Goal: Task Accomplishment & Management: Use online tool/utility

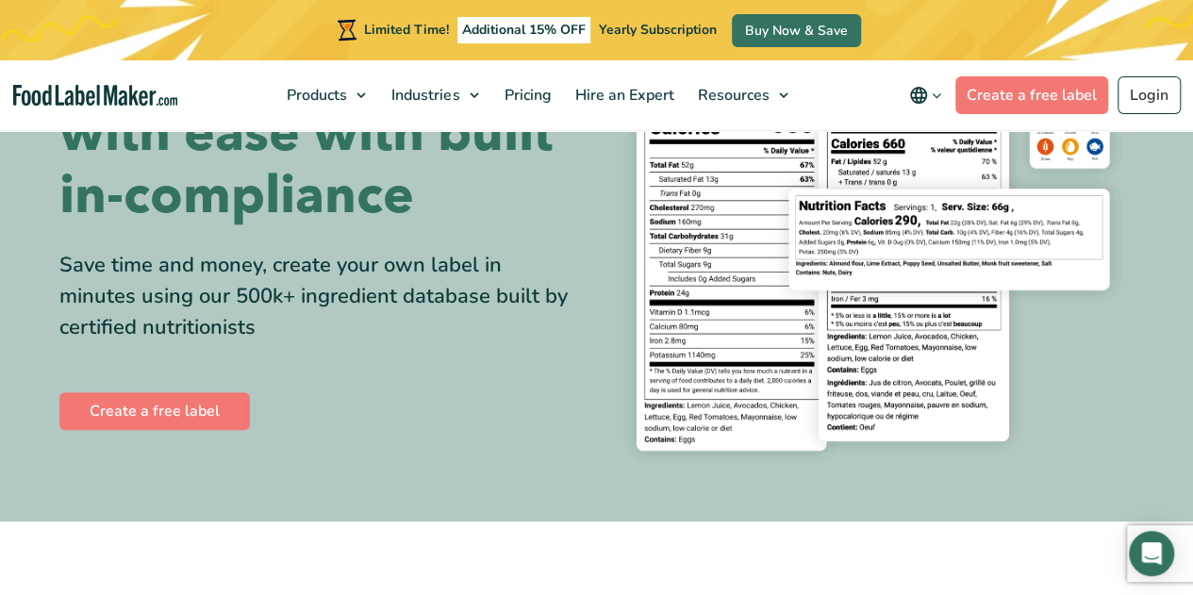
scroll to position [201, 0]
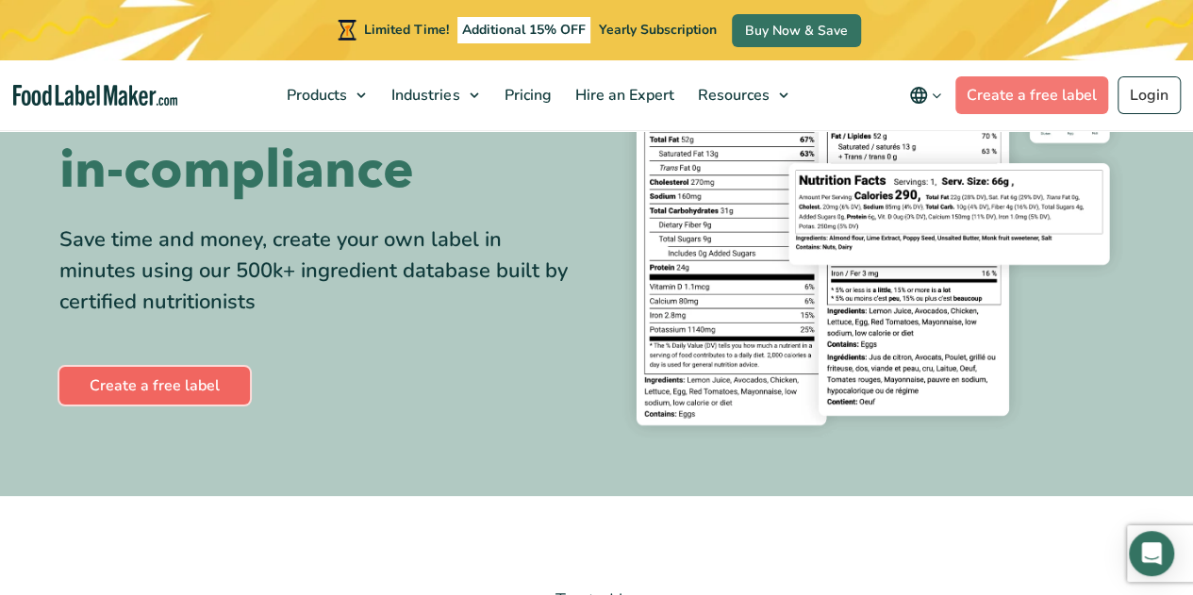
click at [151, 381] on link "Create a free label" at bounding box center [154, 386] width 190 height 38
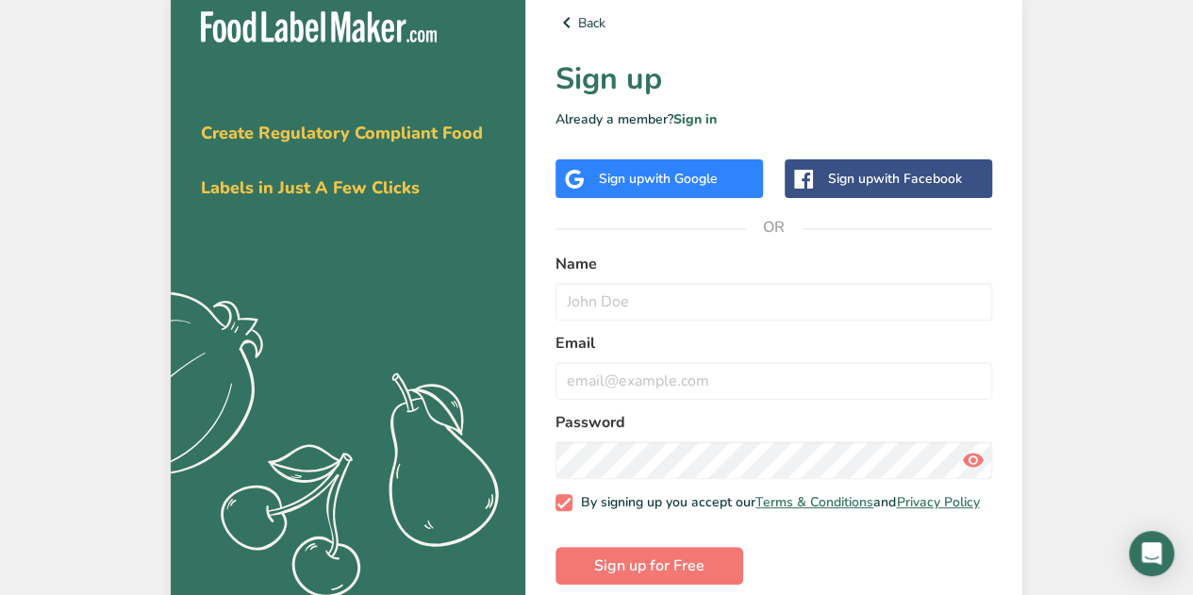
scroll to position [38, 0]
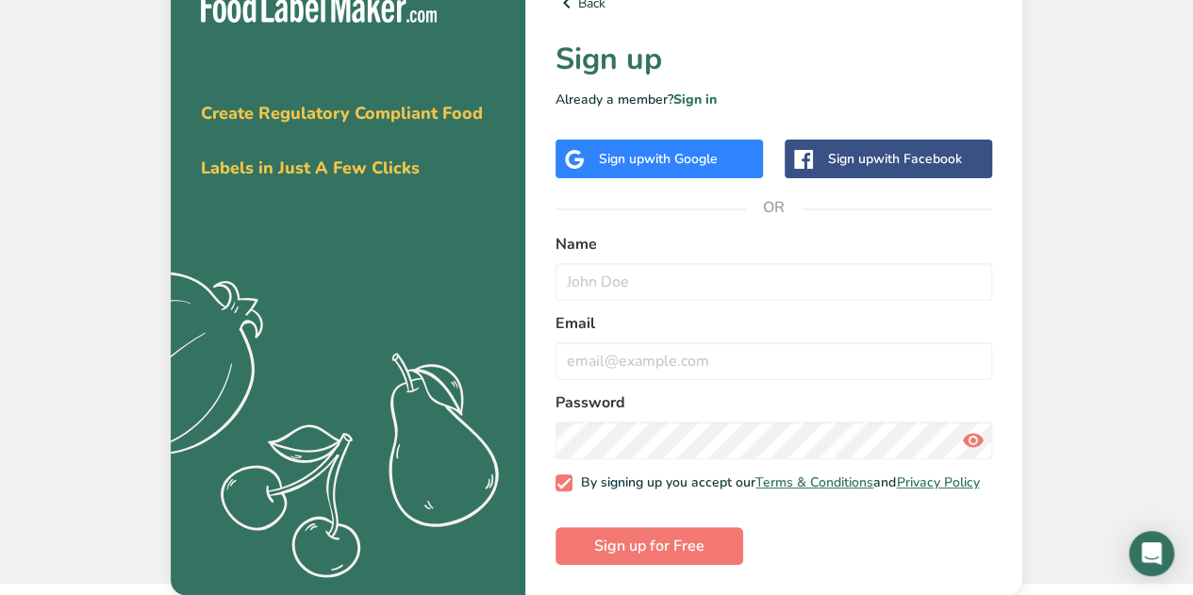
click at [662, 158] on div "Sign up with Google" at bounding box center [658, 159] width 207 height 39
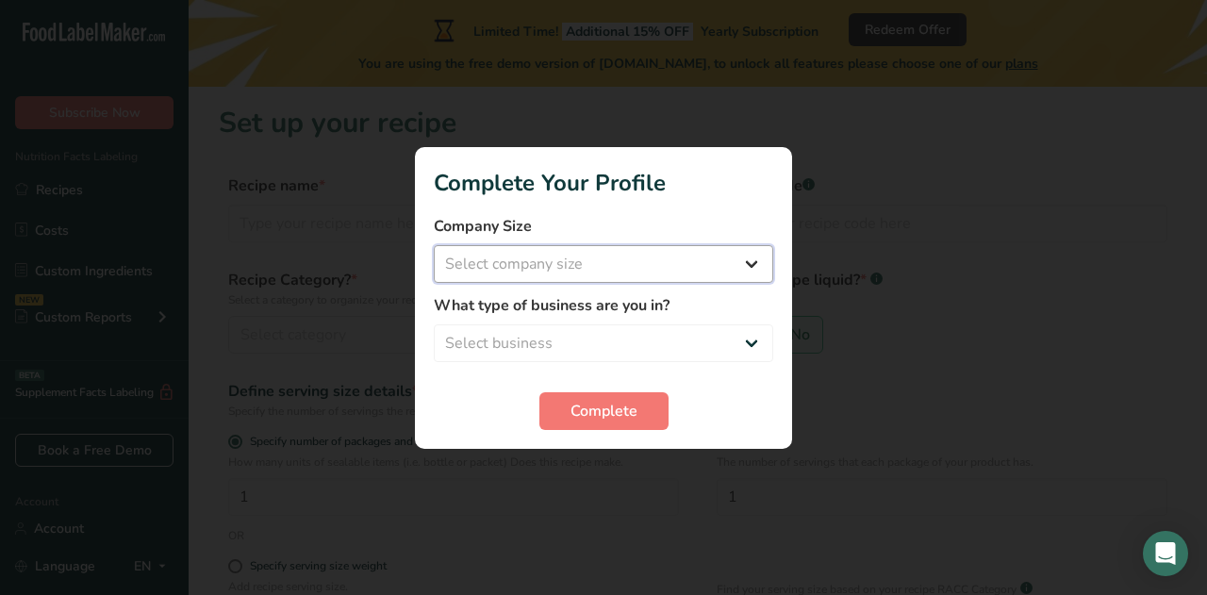
click at [641, 254] on select "Select company size Fewer than 10 Employees 10 to 50 Employees 51 to 500 Employ…" at bounding box center [603, 264] width 339 height 38
select select "2"
click at [434, 245] on select "Select company size Fewer than 10 Employees 10 to 50 Employees 51 to 500 Employ…" at bounding box center [603, 264] width 339 height 38
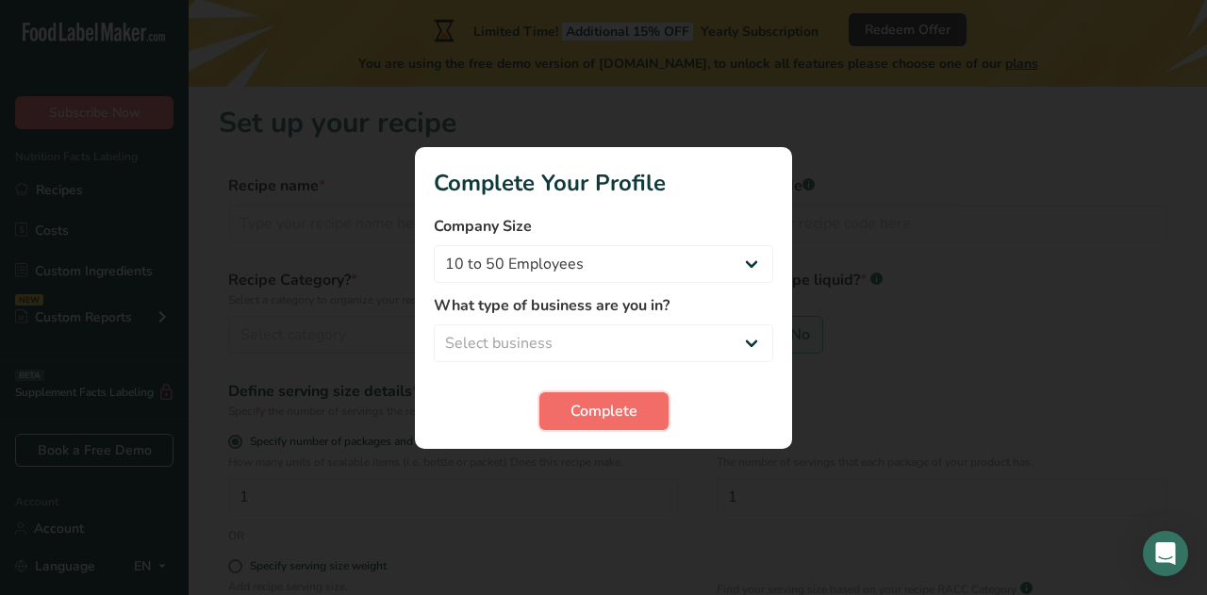
click at [613, 411] on span "Complete" at bounding box center [604, 411] width 67 height 23
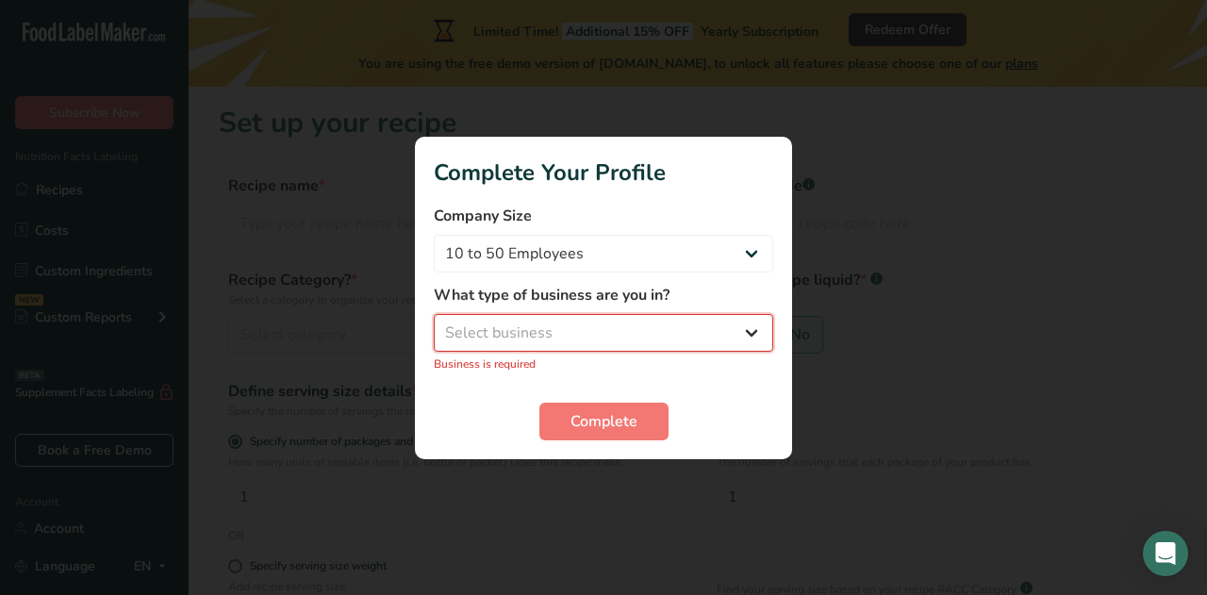
click at [561, 330] on select "Select business Packaged Food Manufacturer Restaurant & Cafe Bakery Meal Plans …" at bounding box center [603, 333] width 339 height 38
select select "2"
click at [434, 323] on select "Select business Packaged Food Manufacturer Restaurant & Cafe Bakery Meal Plans …" at bounding box center [603, 333] width 339 height 38
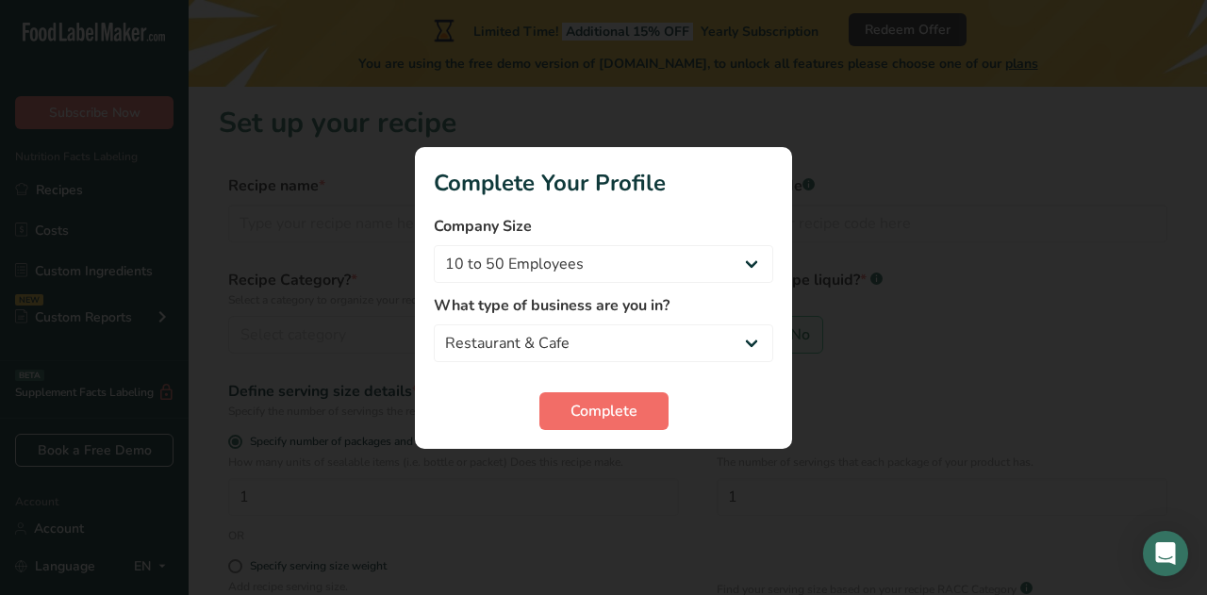
click at [596, 400] on span "Complete" at bounding box center [604, 411] width 67 height 23
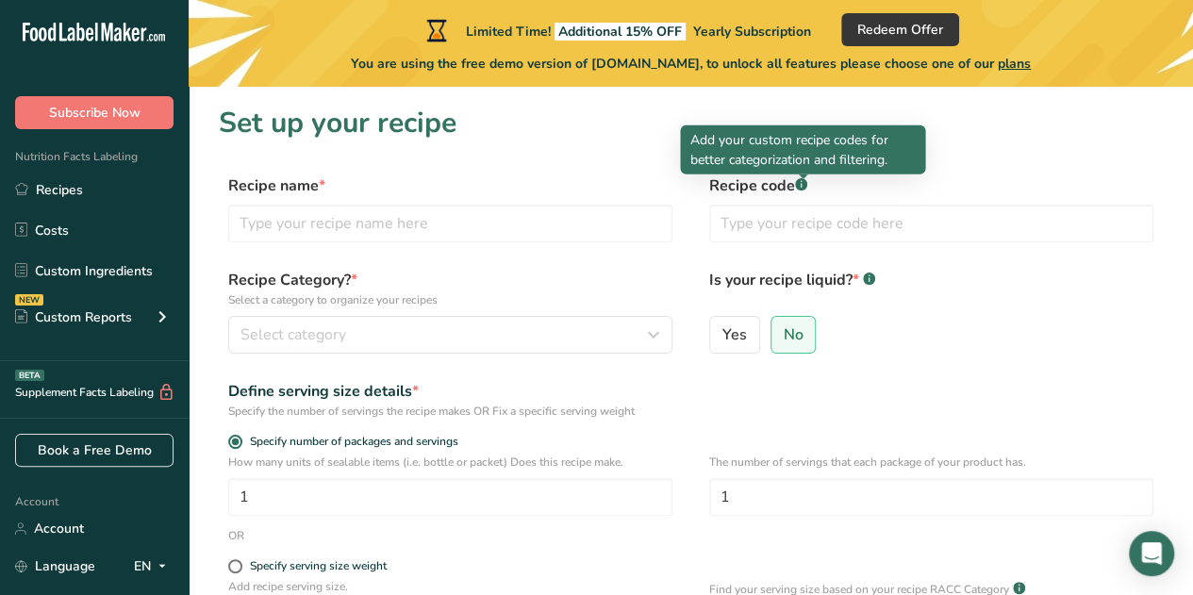
click at [800, 180] on div at bounding box center [803, 178] width 9 height 9
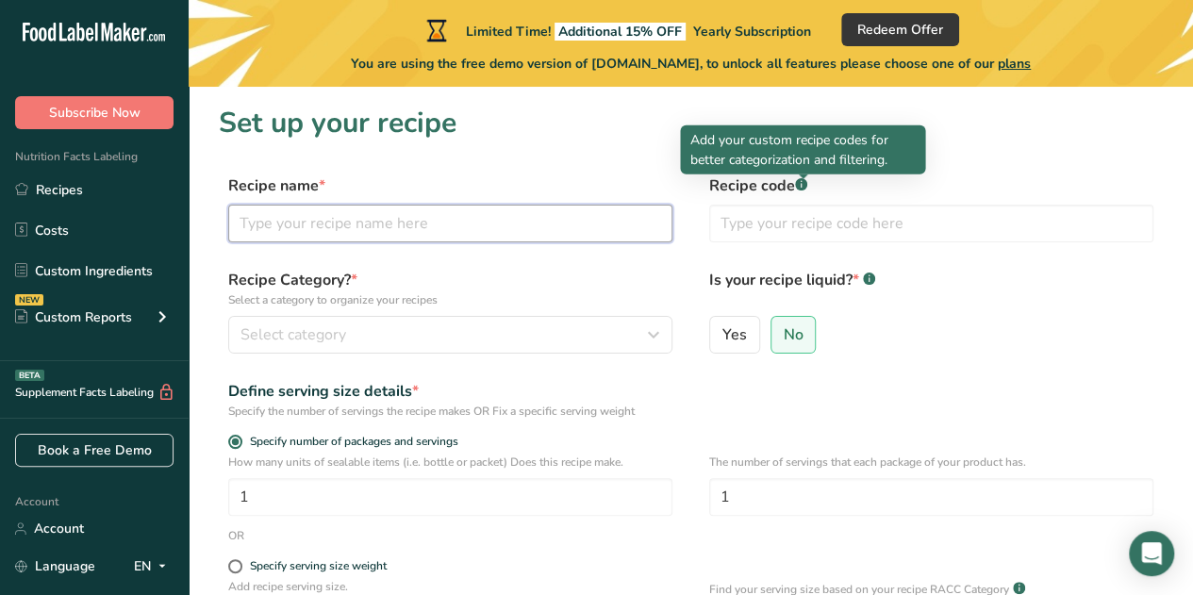
click at [381, 230] on input "text" at bounding box center [450, 224] width 444 height 38
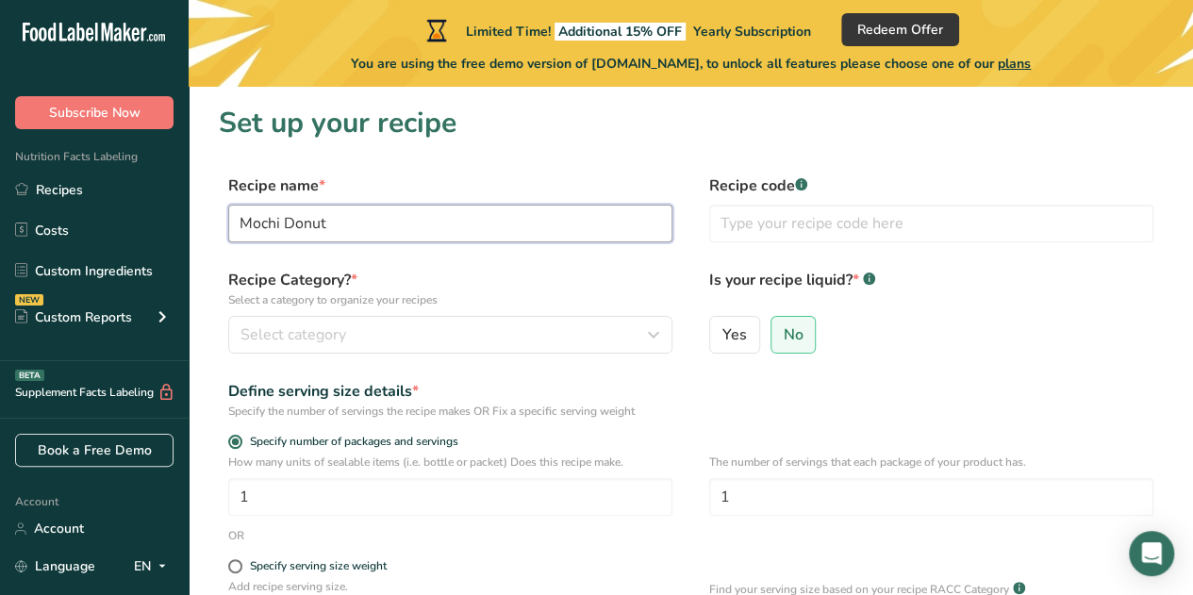
type input "Mochi Donut"
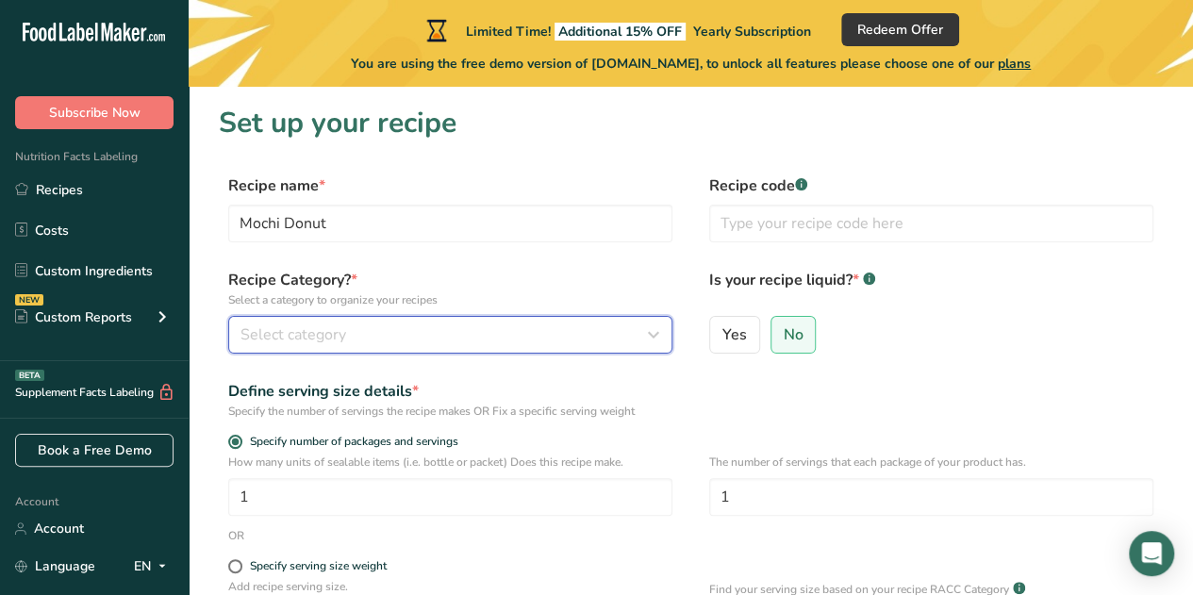
click at [637, 338] on div "Select category" at bounding box center [444, 334] width 408 height 23
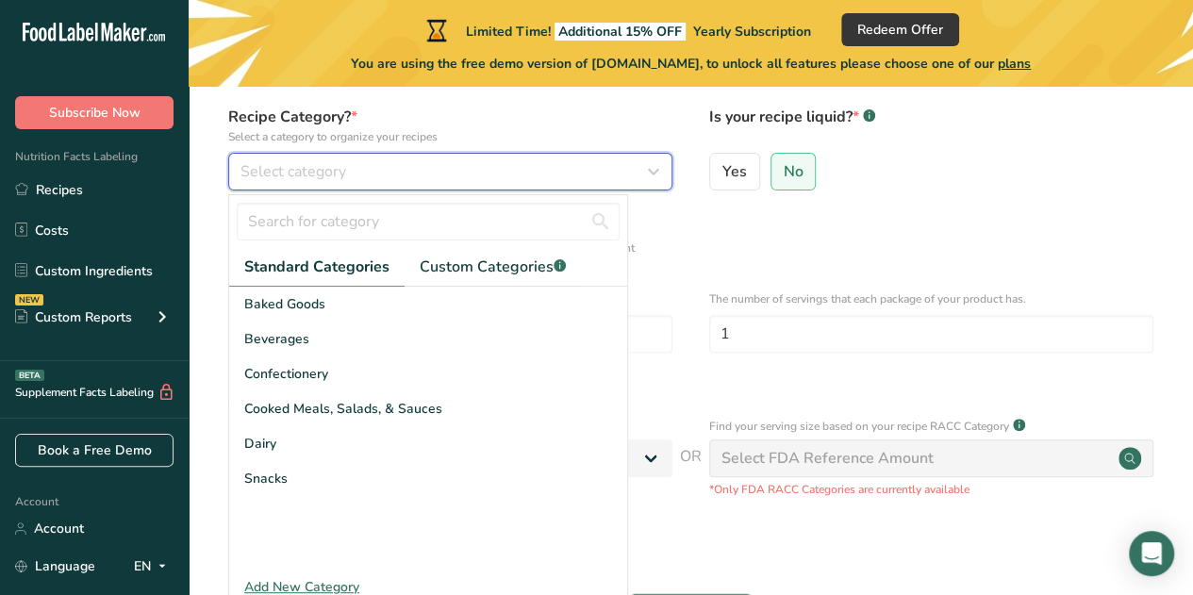
scroll to position [174, 0]
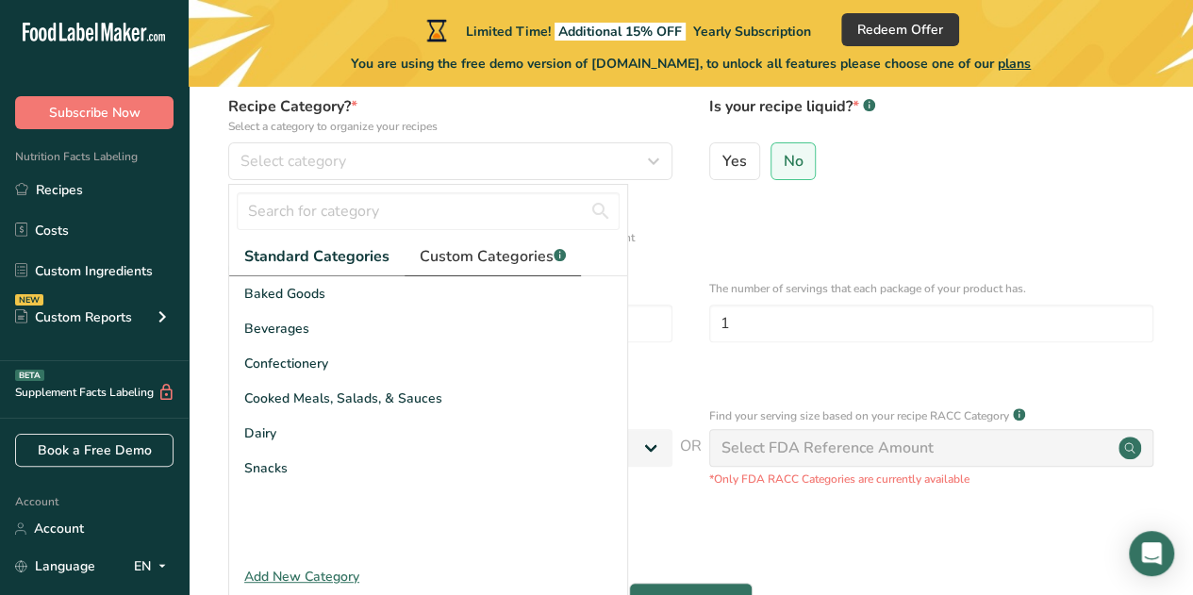
click at [511, 245] on span "Custom Categories .a-a{fill:#347362;}.b-a{fill:#fff;}" at bounding box center [493, 256] width 146 height 23
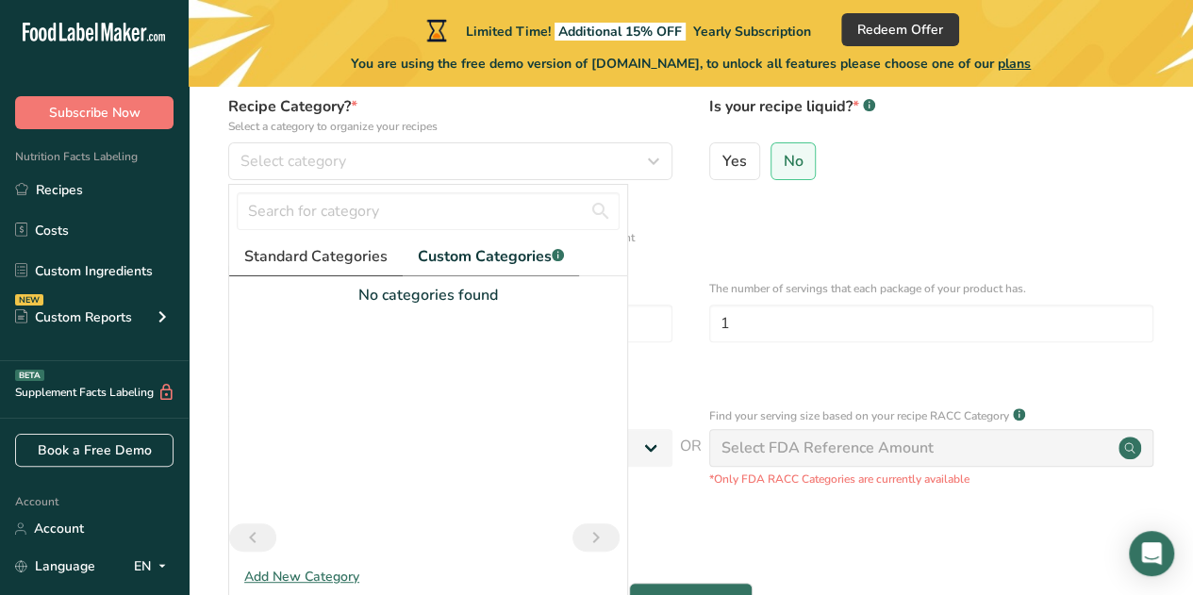
click at [331, 255] on span "Standard Categories" at bounding box center [315, 256] width 143 height 23
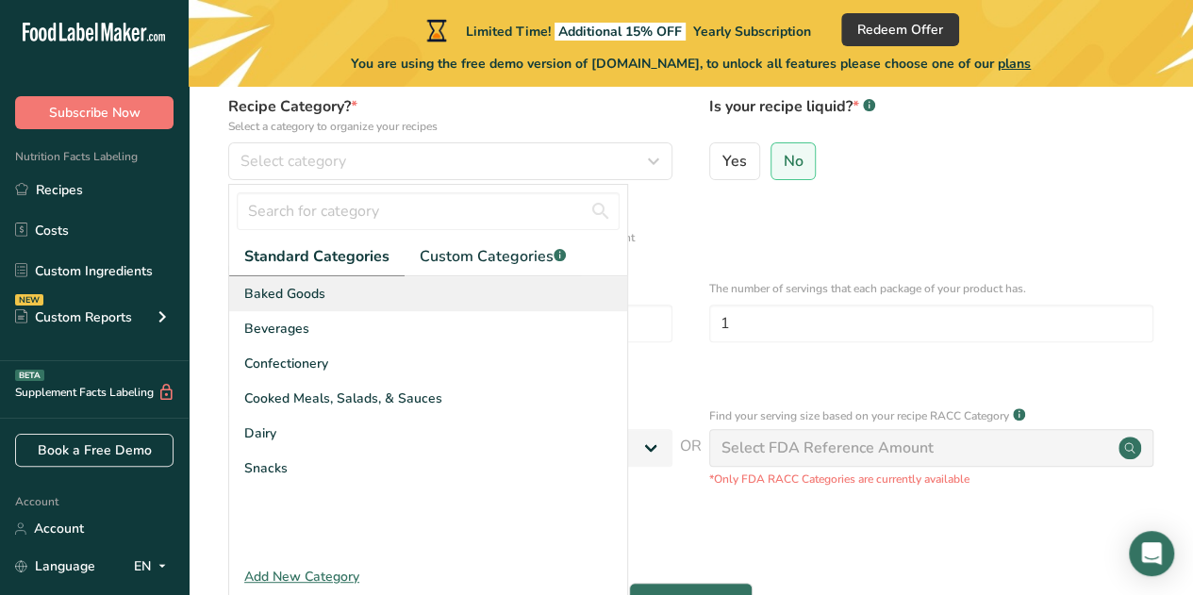
click at [313, 294] on span "Baked Goods" at bounding box center [284, 294] width 81 height 20
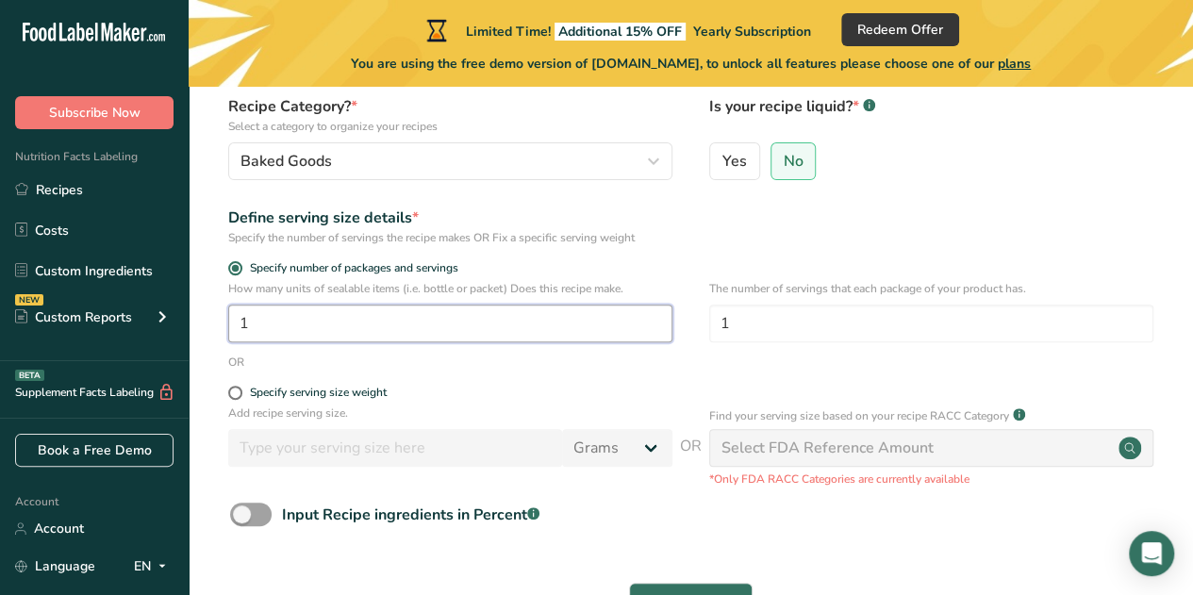
click at [351, 328] on input "1" at bounding box center [450, 324] width 444 height 38
type input "6"
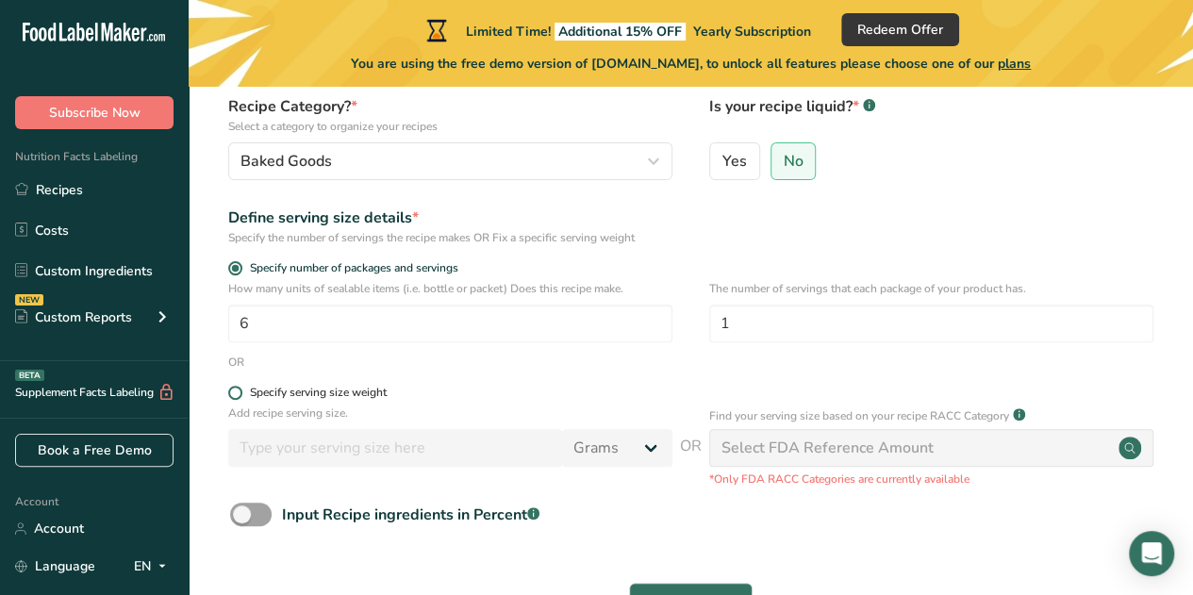
click at [243, 392] on span "Specify serving size weight" at bounding box center [314, 393] width 144 height 14
click at [240, 392] on input "Specify serving size weight" at bounding box center [234, 393] width 12 height 12
radio input "true"
radio input "false"
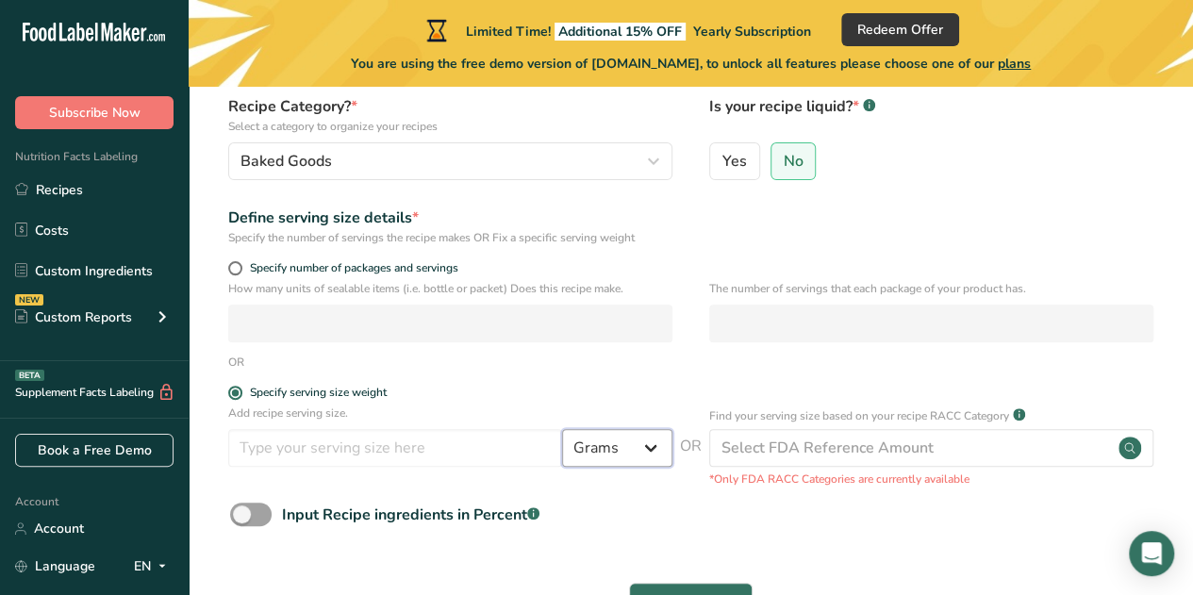
click at [653, 447] on select "Grams kg mg mcg lb oz l mL fl oz tbsp tsp cup qt gallon" at bounding box center [617, 448] width 110 height 38
click at [654, 453] on select "Grams kg mg mcg lb oz l mL fl oz tbsp tsp cup qt gallon" at bounding box center [617, 448] width 110 height 38
click at [637, 450] on select "Grams kg mg mcg lb oz l mL fl oz tbsp tsp cup qt gallon" at bounding box center [617, 448] width 110 height 38
select select "17"
click at [562, 429] on select "Grams kg mg mcg lb oz l mL fl oz tbsp tsp cup qt gallon" at bounding box center [617, 448] width 110 height 38
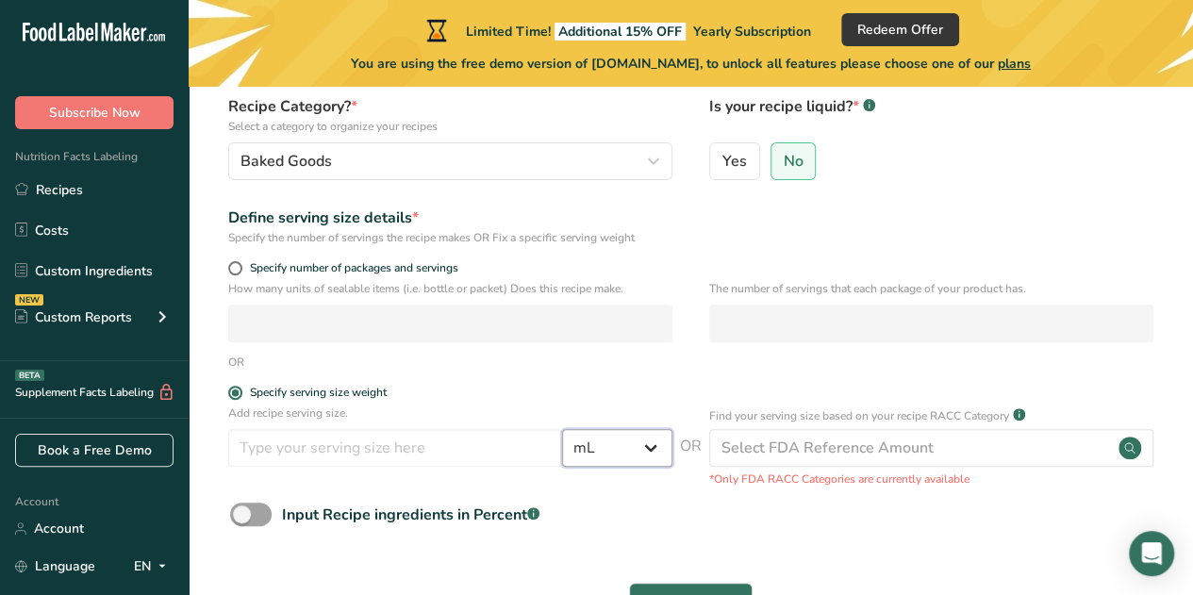
select select "22"
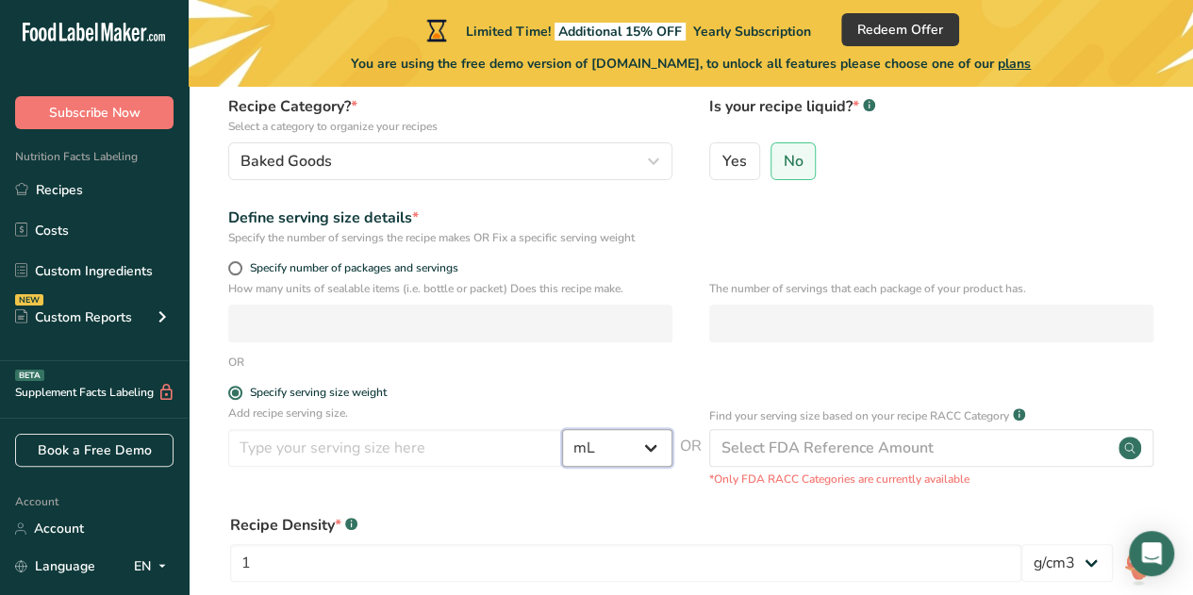
click at [654, 449] on select "Grams kg mg mcg lb oz l mL fl oz tbsp tsp cup qt gallon" at bounding box center [617, 448] width 110 height 38
select select "5"
click at [562, 429] on select "Grams kg mg mcg lb oz l mL fl oz tbsp tsp cup qt gallon" at bounding box center [617, 448] width 110 height 38
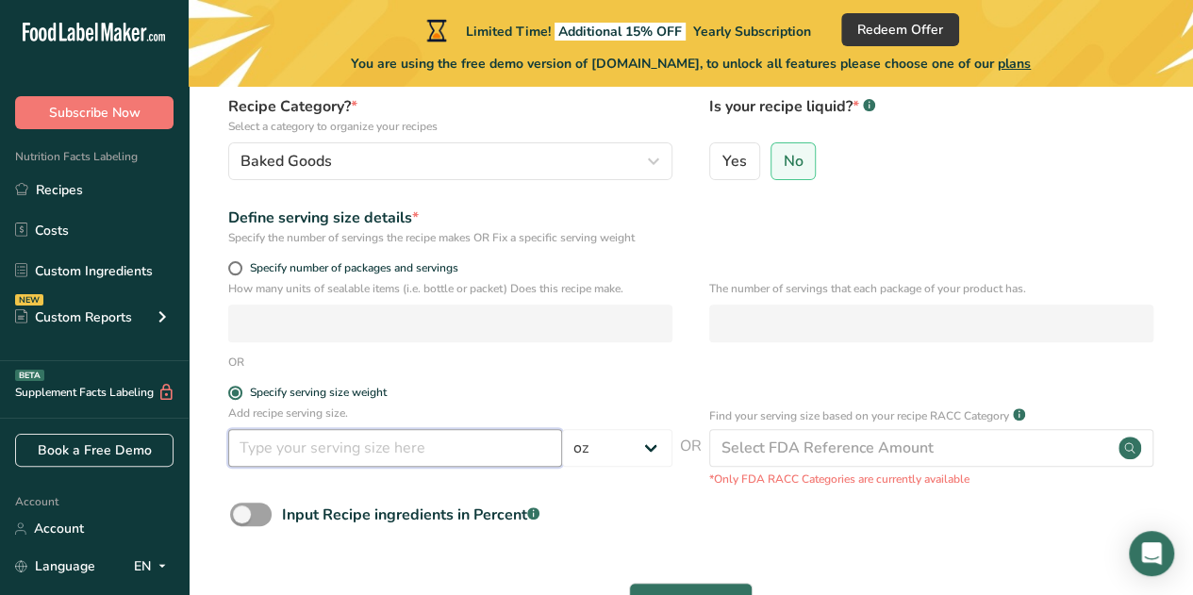
click at [343, 441] on input "number" at bounding box center [395, 448] width 334 height 38
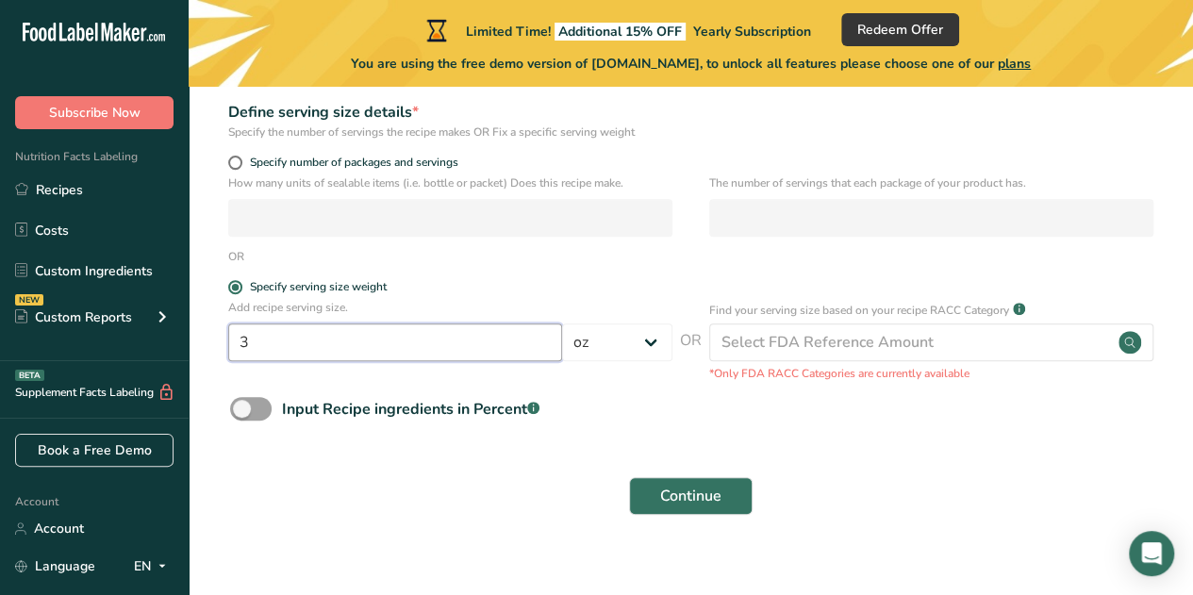
scroll to position [300, 0]
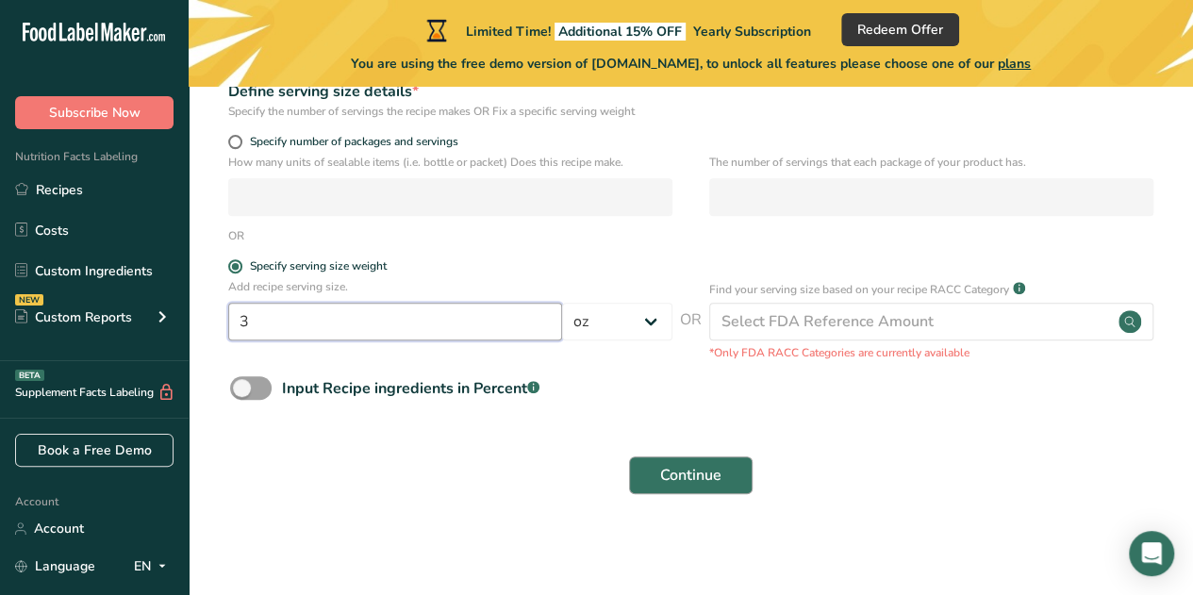
type input "3"
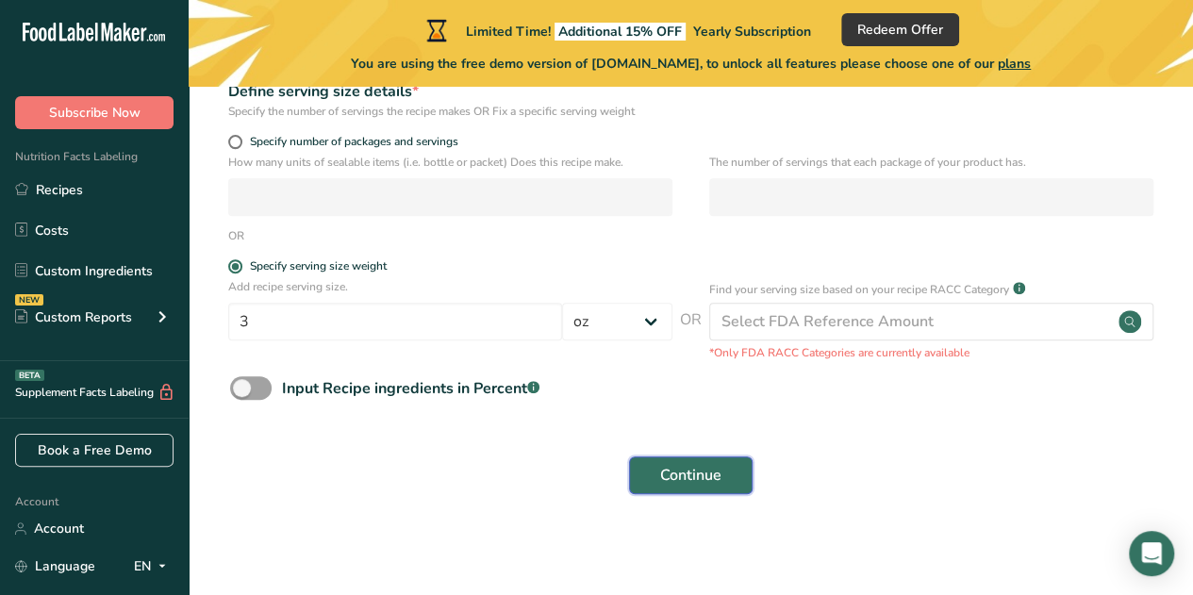
click at [682, 475] on span "Continue" at bounding box center [690, 475] width 61 height 23
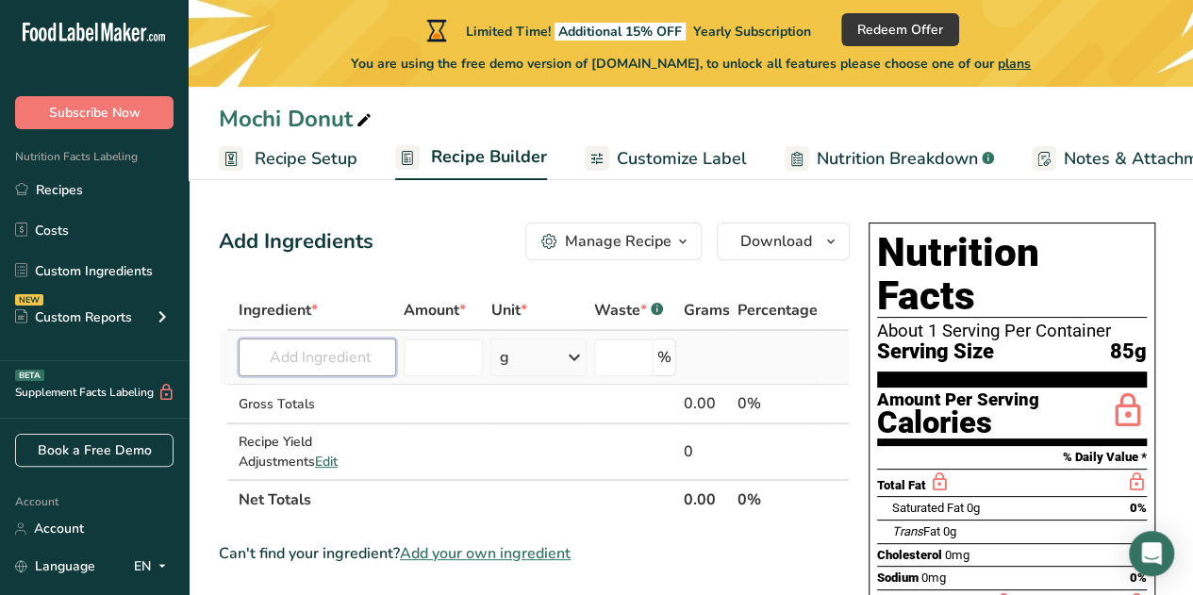
click at [389, 358] on input "text" at bounding box center [317, 358] width 157 height 38
